Goal: Transaction & Acquisition: Purchase product/service

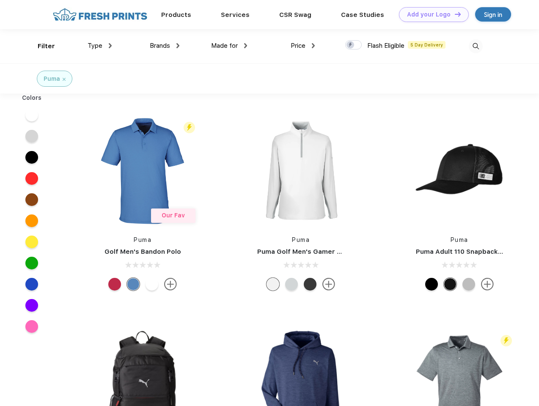
click at [430, 14] on link "Add your Logo Design Tool" at bounding box center [434, 14] width 70 height 15
click at [0, 0] on div "Design Tool" at bounding box center [0, 0] width 0 height 0
click at [454, 14] on link "Add your Logo Design Tool" at bounding box center [434, 14] width 70 height 15
click at [41, 46] on div "Filter" at bounding box center [46, 46] width 17 height 10
click at [100, 46] on span "Type" at bounding box center [95, 46] width 15 height 8
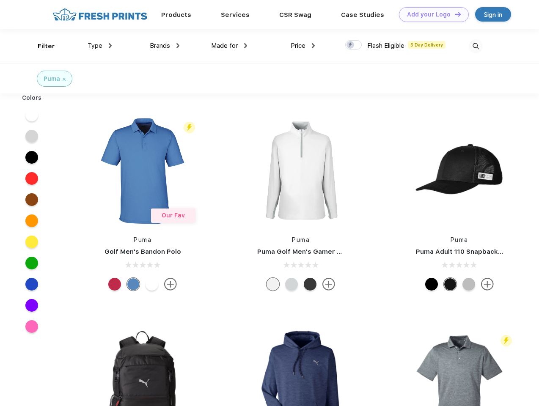
click at [164, 46] on span "Brands" at bounding box center [160, 46] width 20 height 8
click at [229, 46] on span "Made for" at bounding box center [224, 46] width 27 height 8
click at [303, 46] on span "Price" at bounding box center [297, 46] width 15 height 8
click at [353, 45] on div at bounding box center [353, 44] width 16 height 9
click at [351, 45] on input "checkbox" at bounding box center [347, 42] width 5 height 5
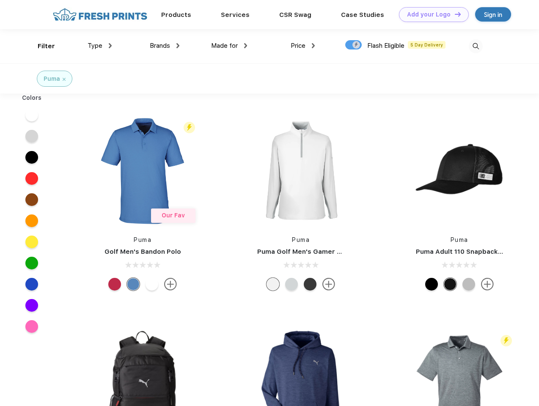
click at [475, 46] on img at bounding box center [475, 46] width 14 height 14
